Goal: Task Accomplishment & Management: Manage account settings

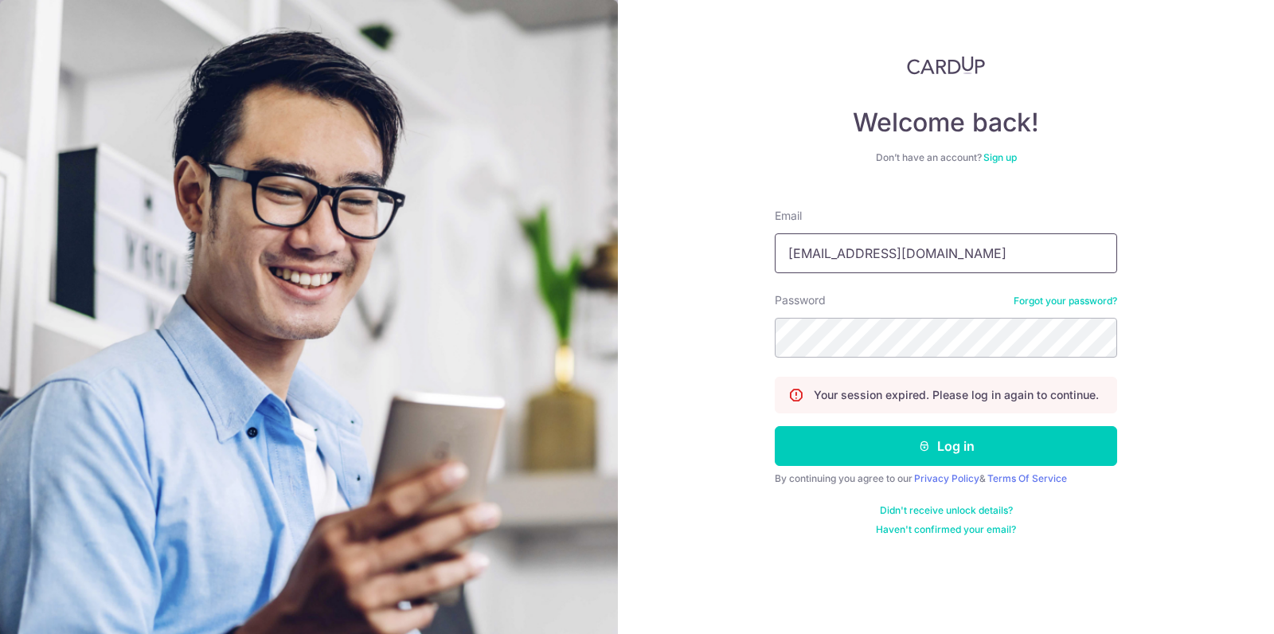
type input "[EMAIL_ADDRESS][DOMAIN_NAME]"
click at [775, 426] on button "Log in" at bounding box center [946, 446] width 342 height 40
